Goal: Task Accomplishment & Management: Use online tool/utility

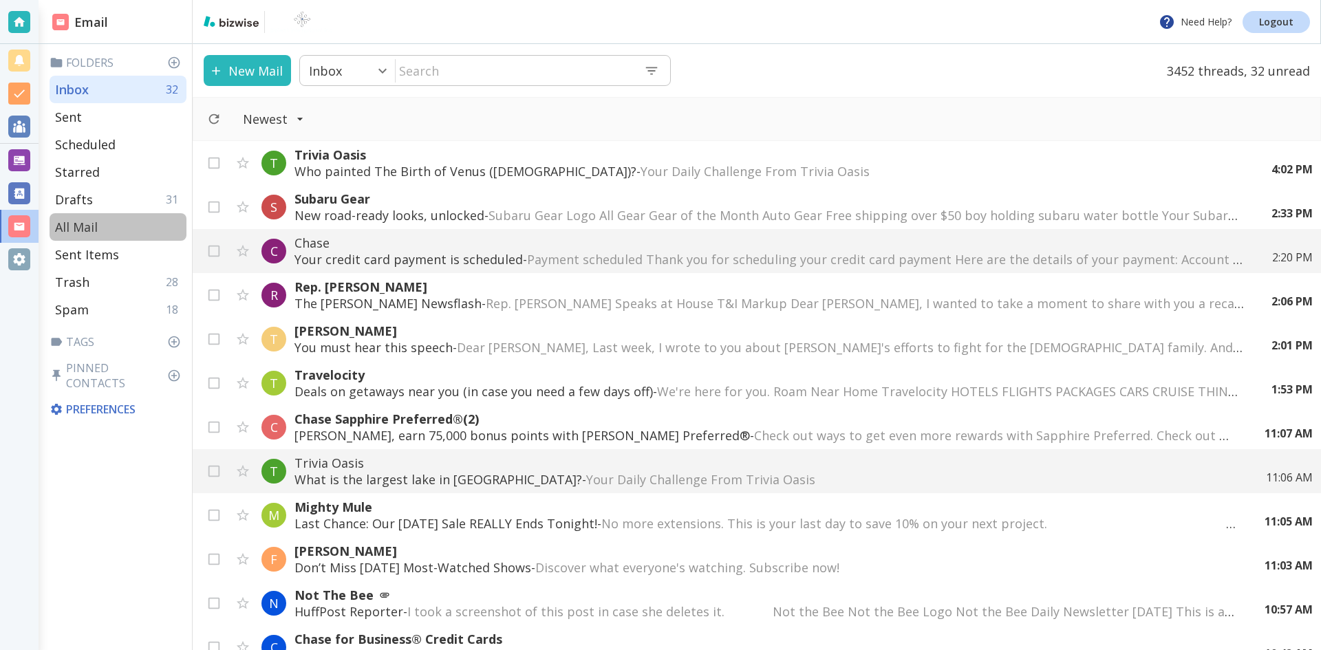
click at [76, 228] on p "All Mail" at bounding box center [76, 227] width 43 height 17
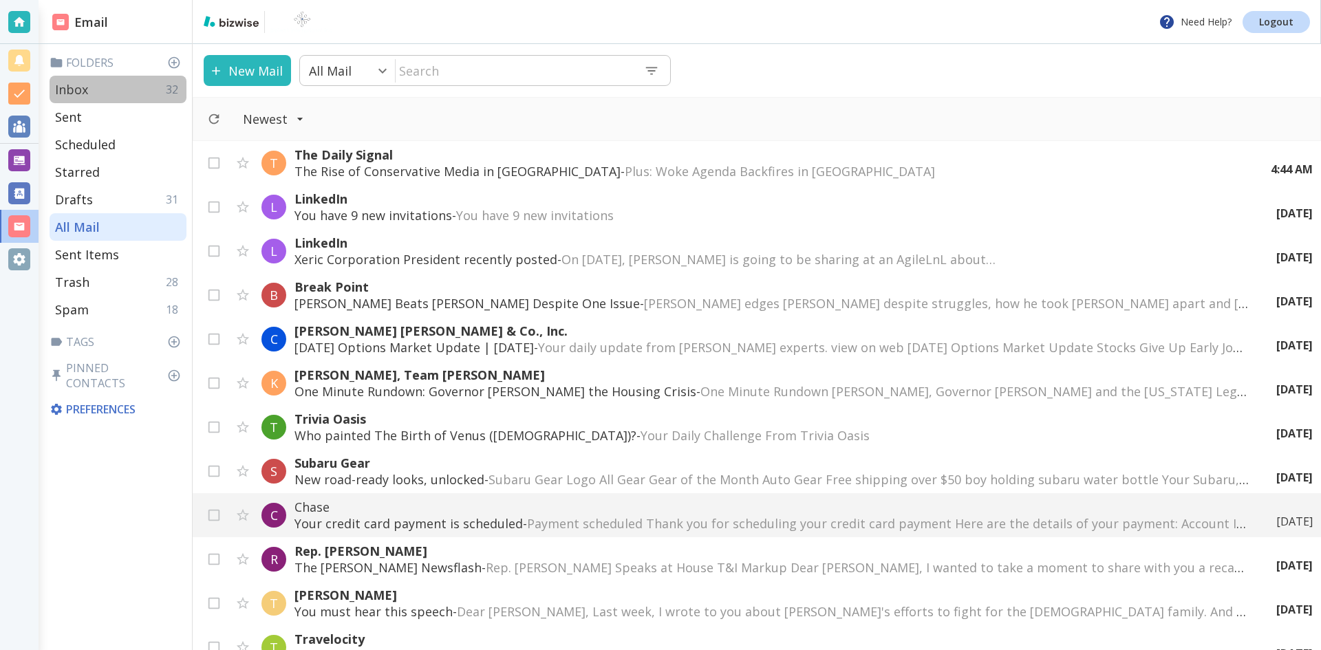
click at [73, 84] on p "Inbox" at bounding box center [71, 89] width 33 height 17
type input "0"
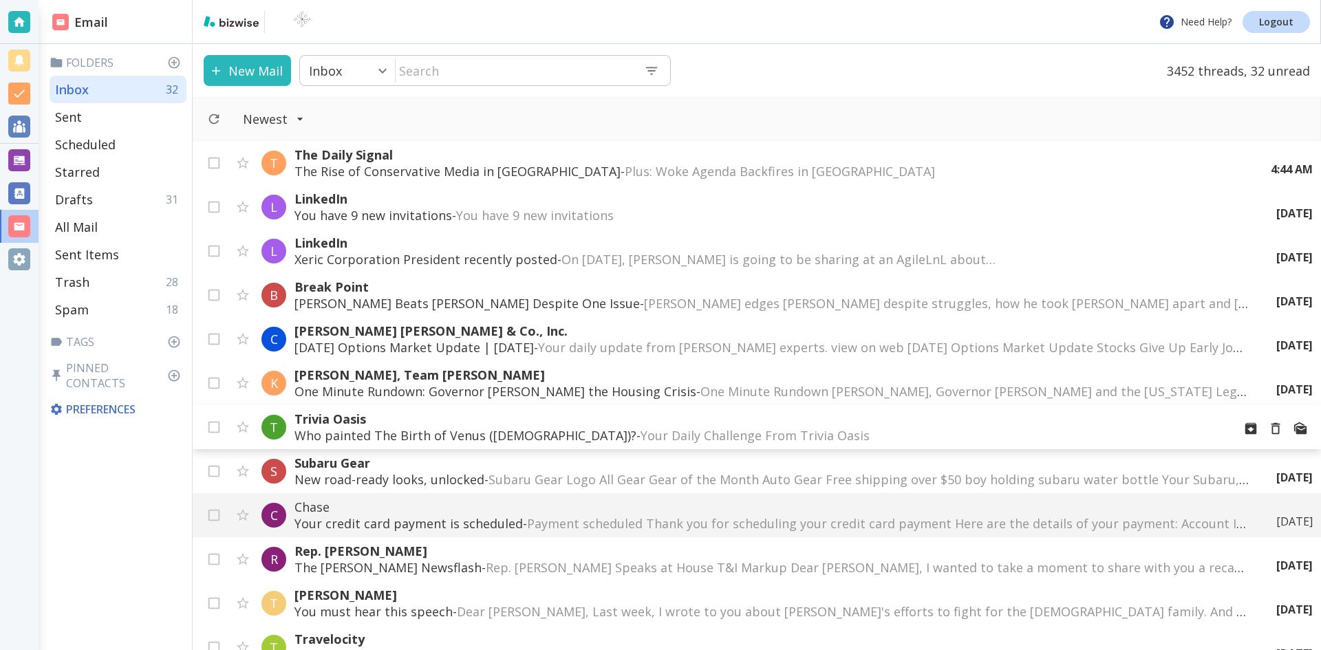
click at [368, 424] on p "Trivia Oasis" at bounding box center [757, 419] width 927 height 17
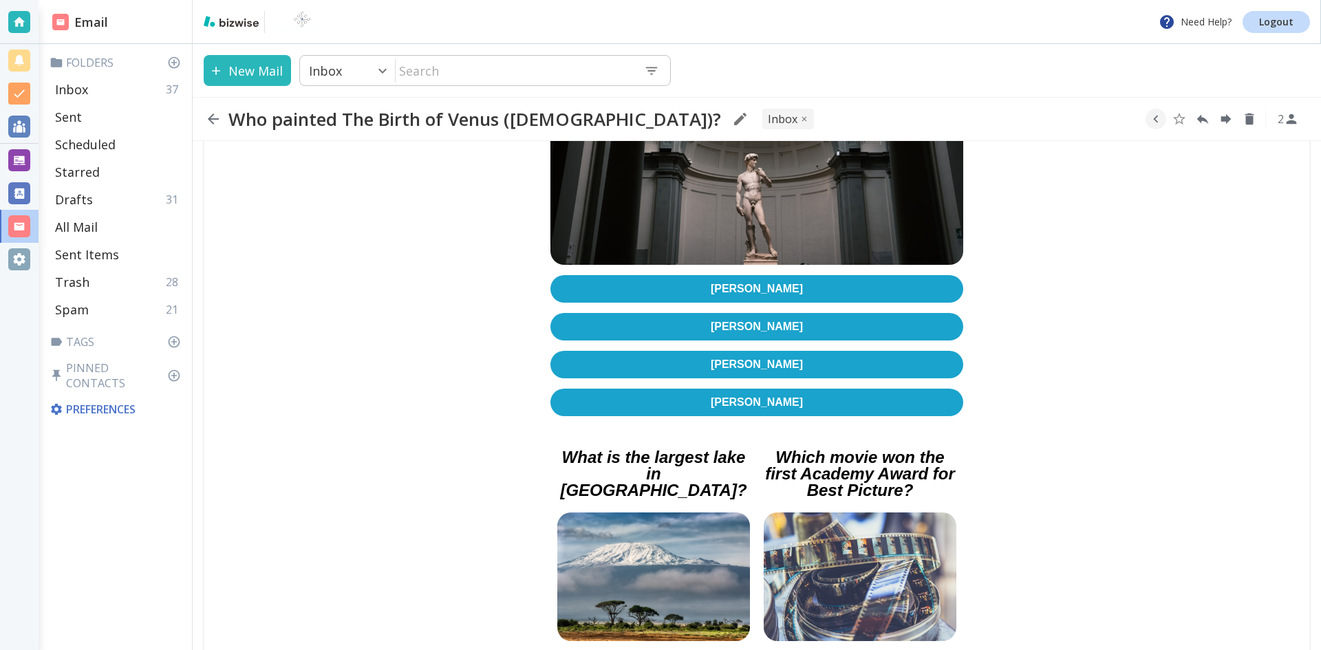
scroll to position [413, 0]
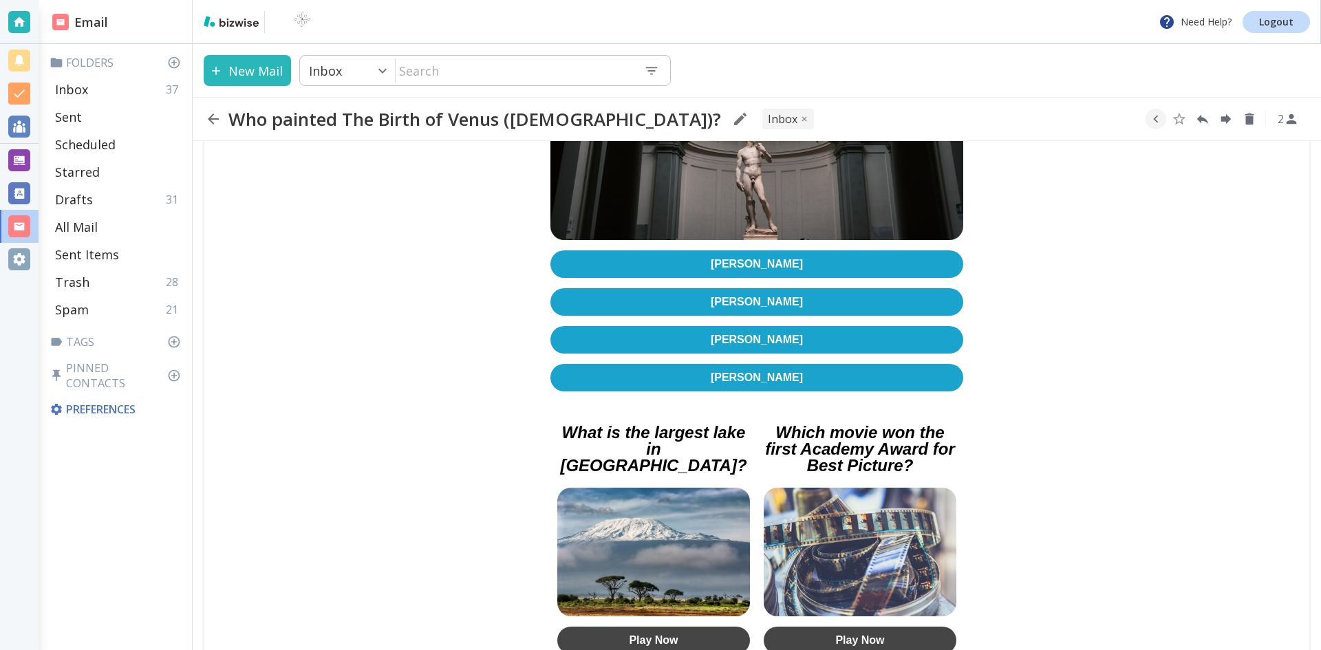
click at [753, 364] on link "[PERSON_NAME]" at bounding box center [756, 378] width 413 height 28
click at [211, 118] on icon "button" at bounding box center [213, 119] width 11 height 11
